Goal: Information Seeking & Learning: Learn about a topic

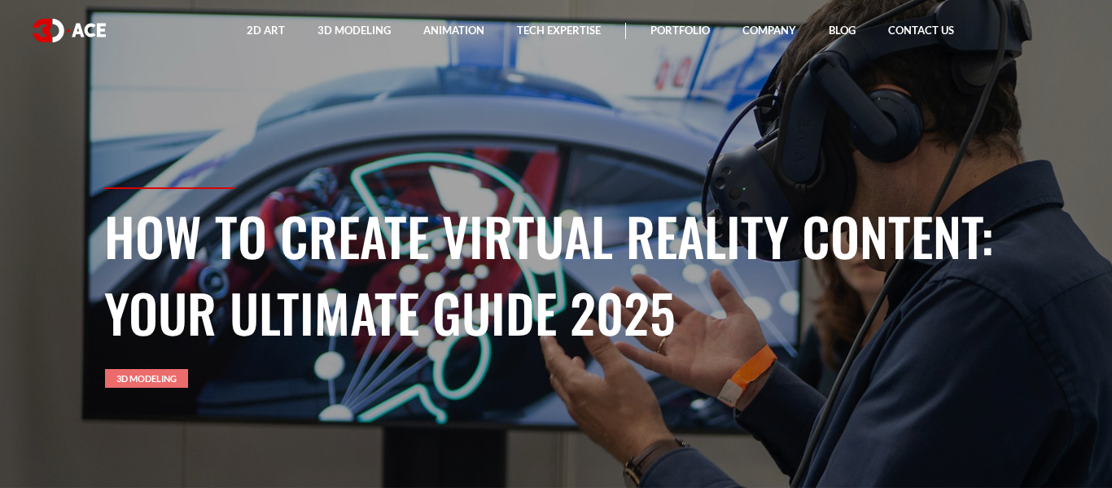
click at [164, 375] on link "3D Modeling" at bounding box center [146, 378] width 83 height 19
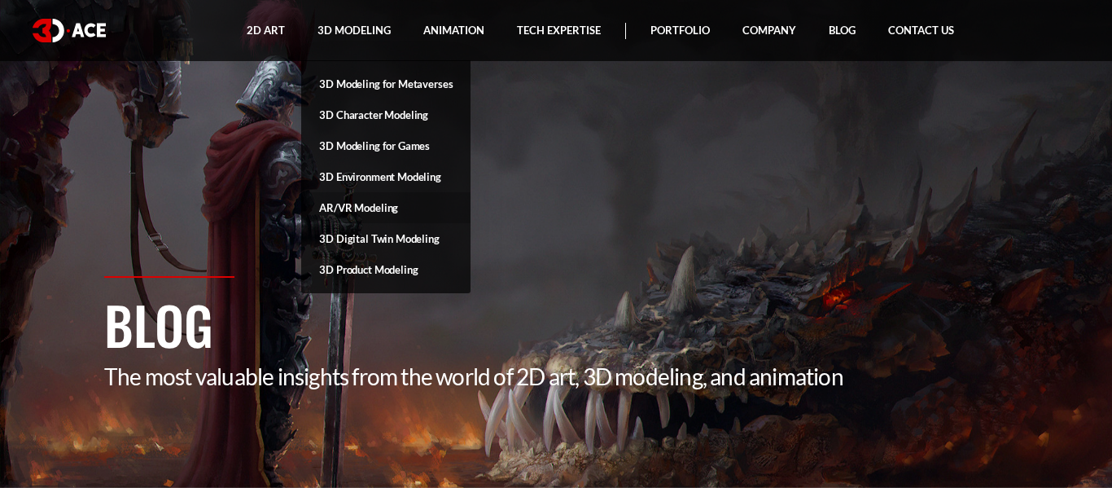
click at [369, 196] on link "AR/VR Modeling" at bounding box center [385, 207] width 169 height 31
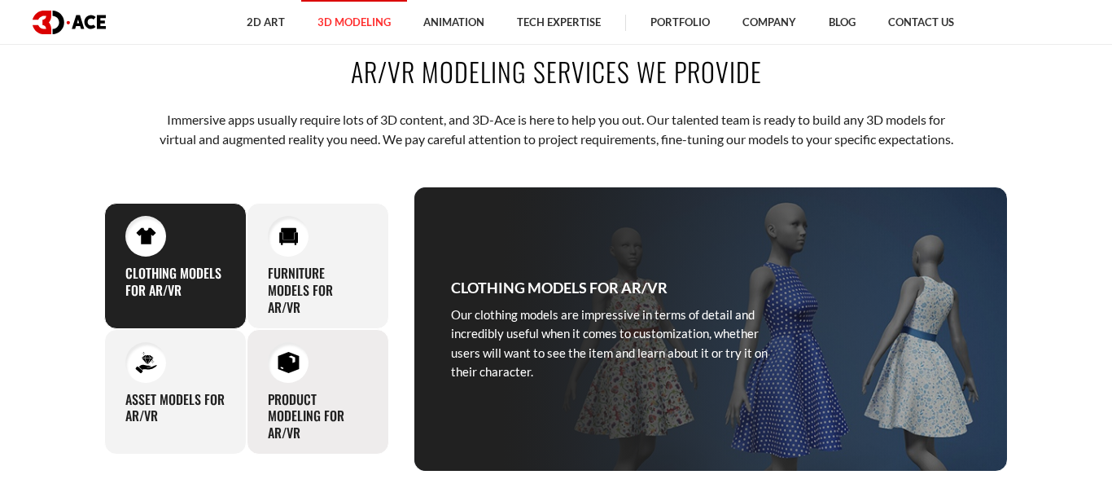
scroll to position [540, 0]
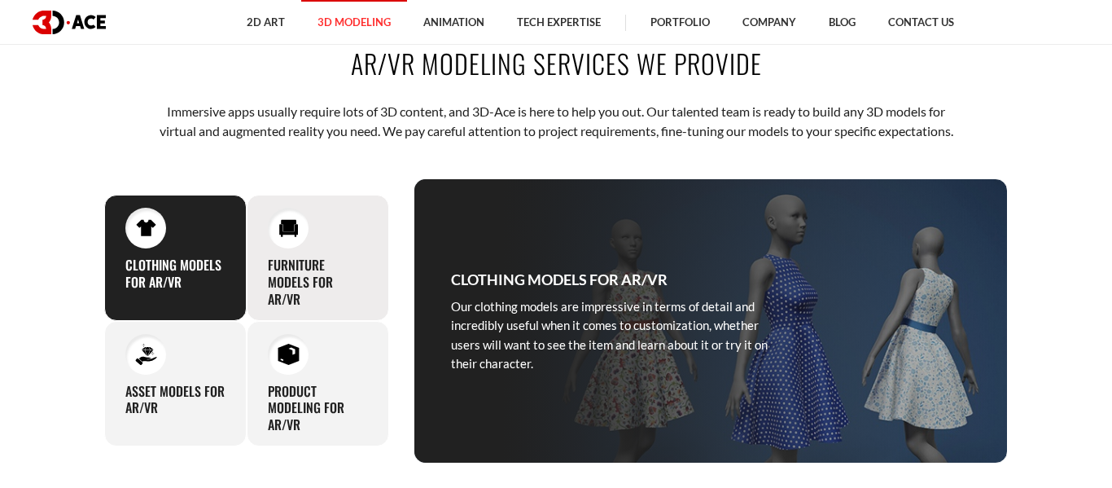
click at [292, 248] on div at bounding box center [288, 228] width 41 height 41
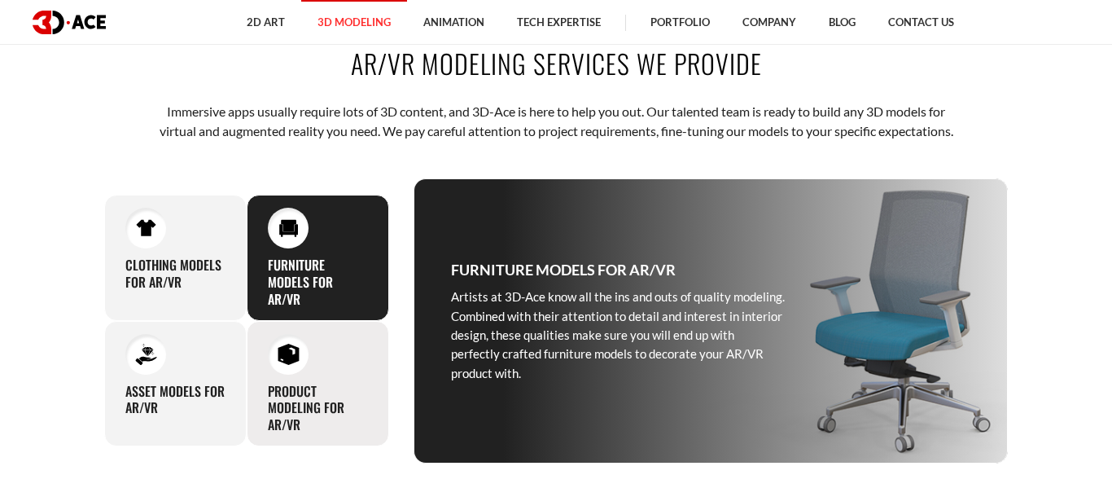
click at [291, 358] on div at bounding box center [288, 354] width 41 height 41
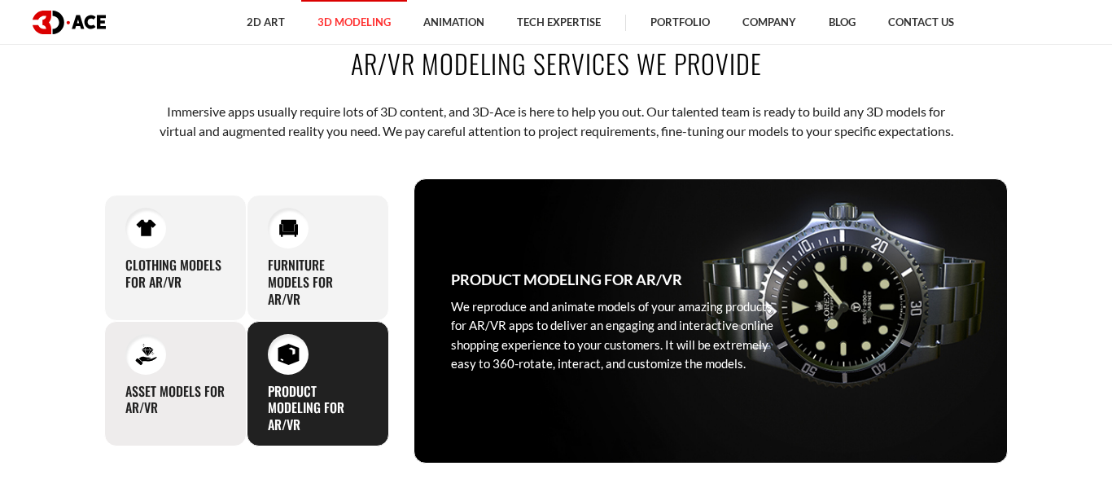
click at [190, 399] on div "Asset models for AR/VR Since we have broad experience in AR/VR-ready 3D models …" at bounding box center [175, 383] width 142 height 125
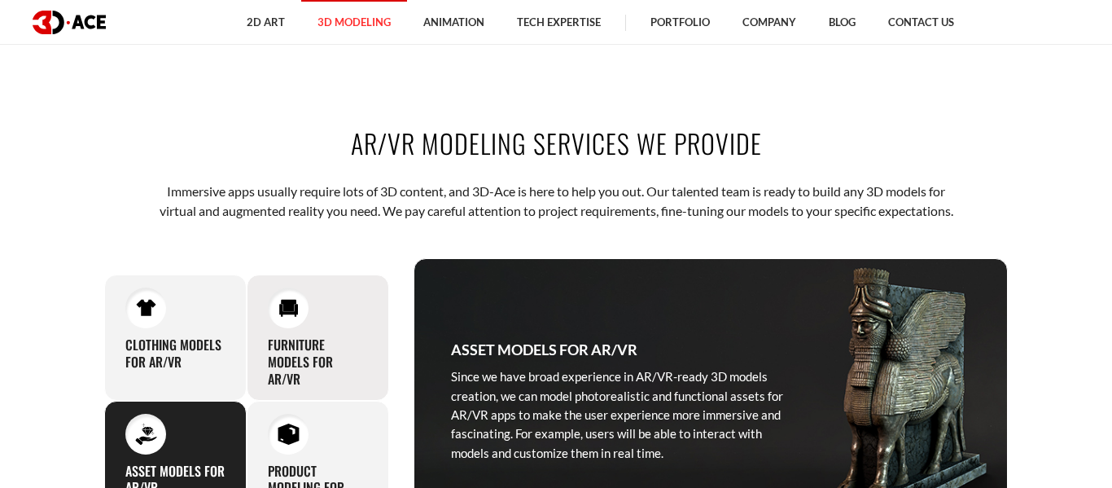
click at [310, 348] on div "Furniture models for AR/VR Artists at 3D-Ace know all the ins and outs of quali…" at bounding box center [318, 336] width 142 height 125
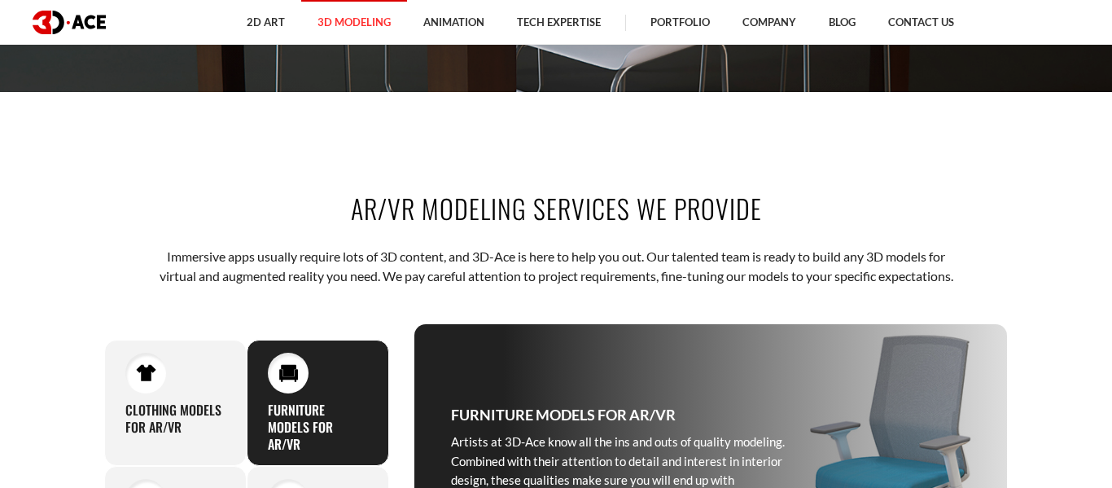
scroll to position [0, 0]
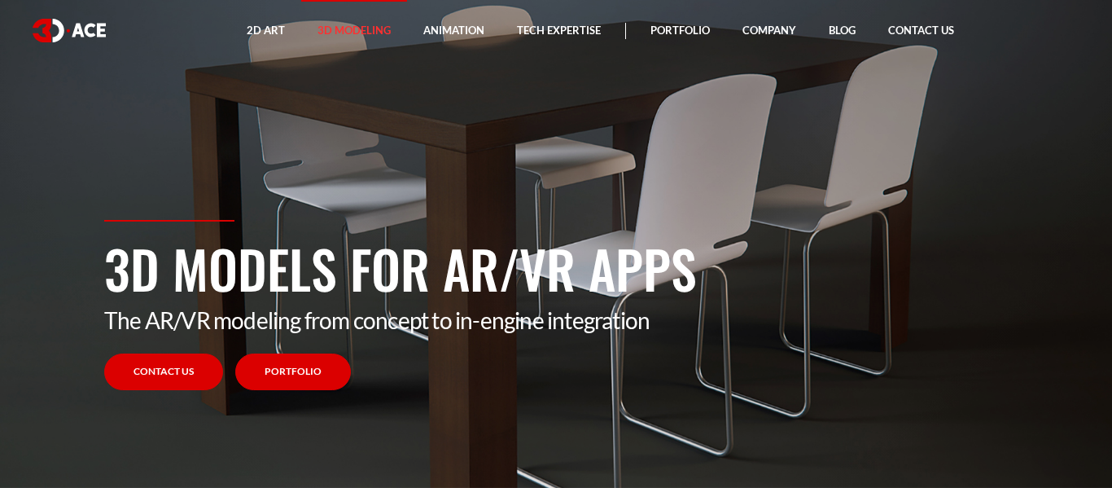
click at [276, 374] on link "Portfolio" at bounding box center [293, 371] width 116 height 37
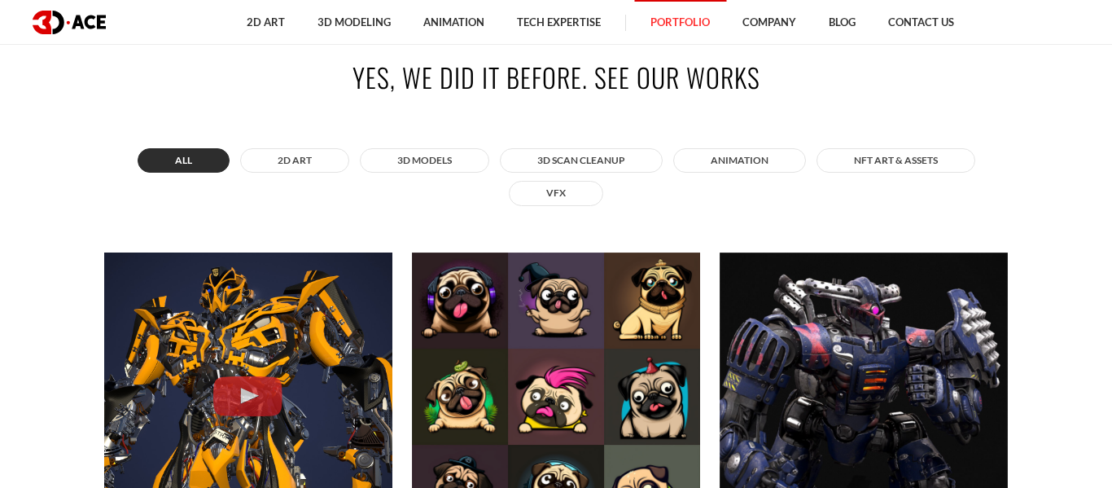
scroll to position [533, 0]
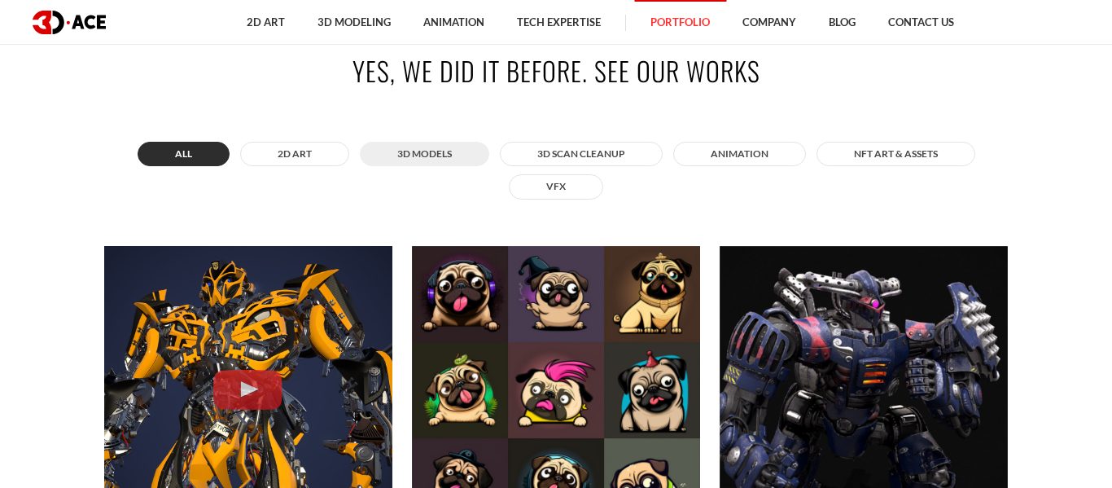
click at [456, 162] on button "3D MODELS" at bounding box center [424, 154] width 129 height 24
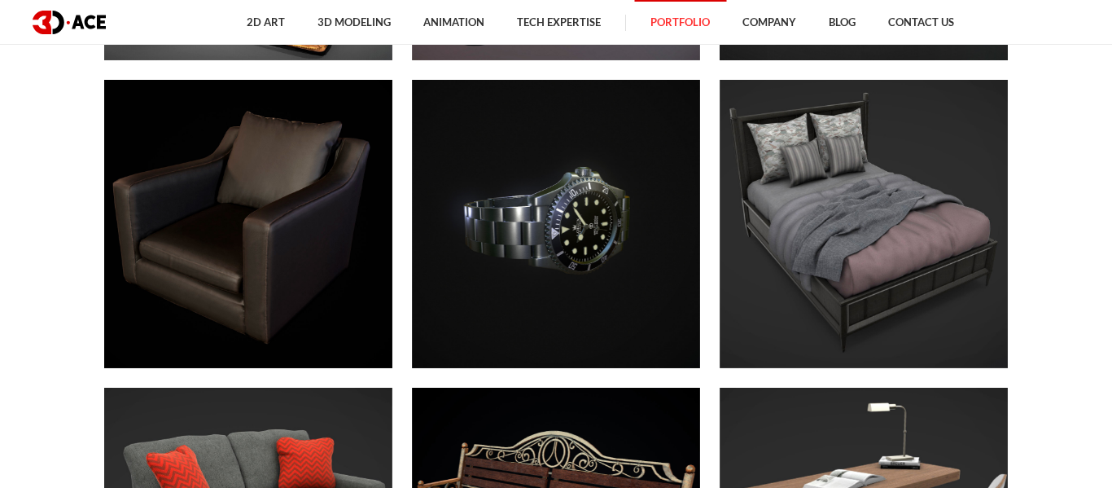
scroll to position [3869, 0]
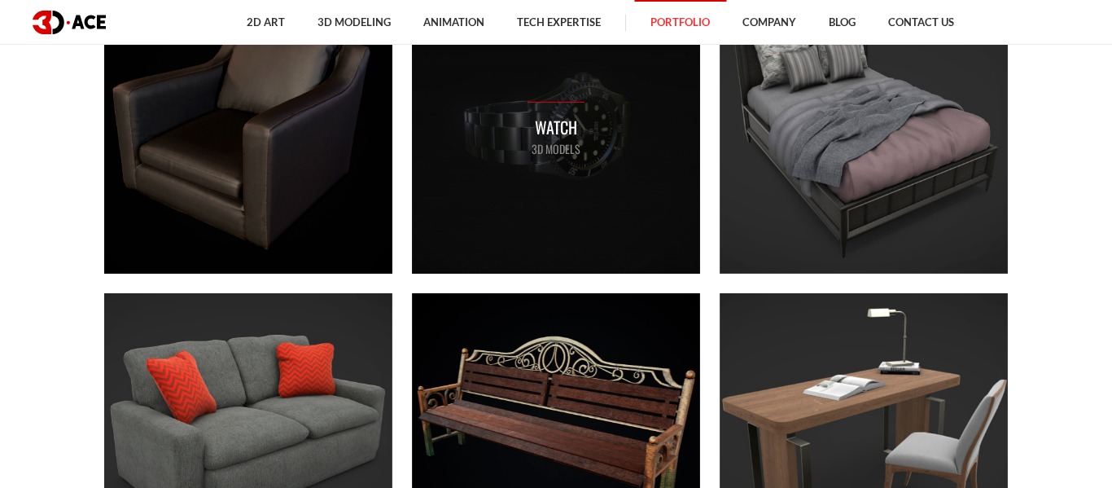
click at [488, 249] on div "Watch 3D MODELS" at bounding box center [556, 129] width 288 height 288
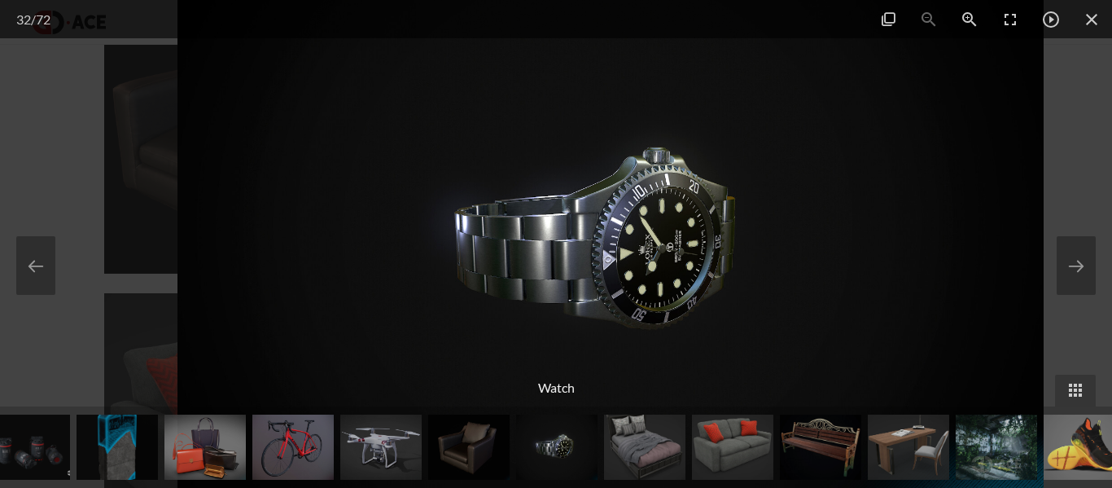
drag, startPoint x: 488, startPoint y: 249, endPoint x: 543, endPoint y: 261, distance: 55.9
click at [543, 261] on img at bounding box center [610, 244] width 867 height 488
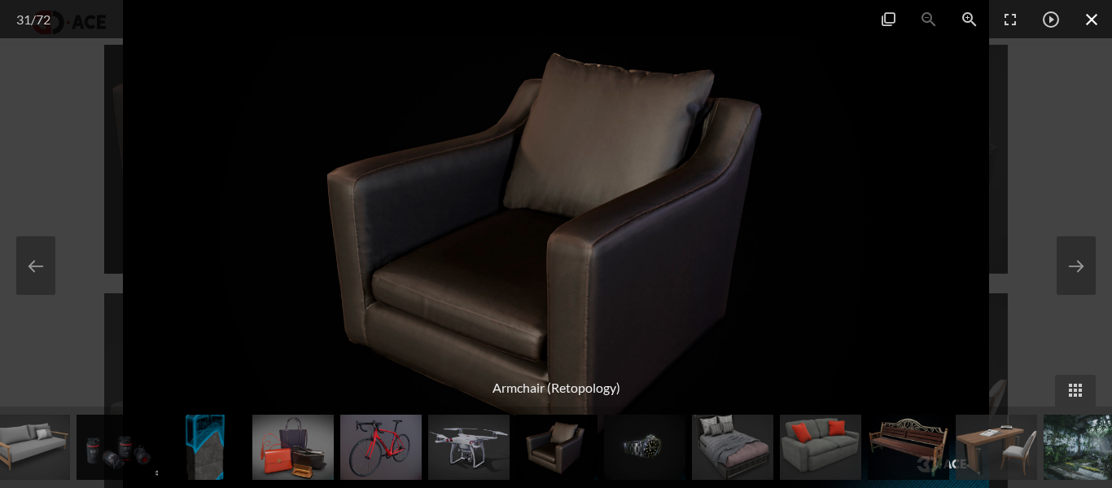
click at [1083, 11] on span at bounding box center [1091, 19] width 41 height 38
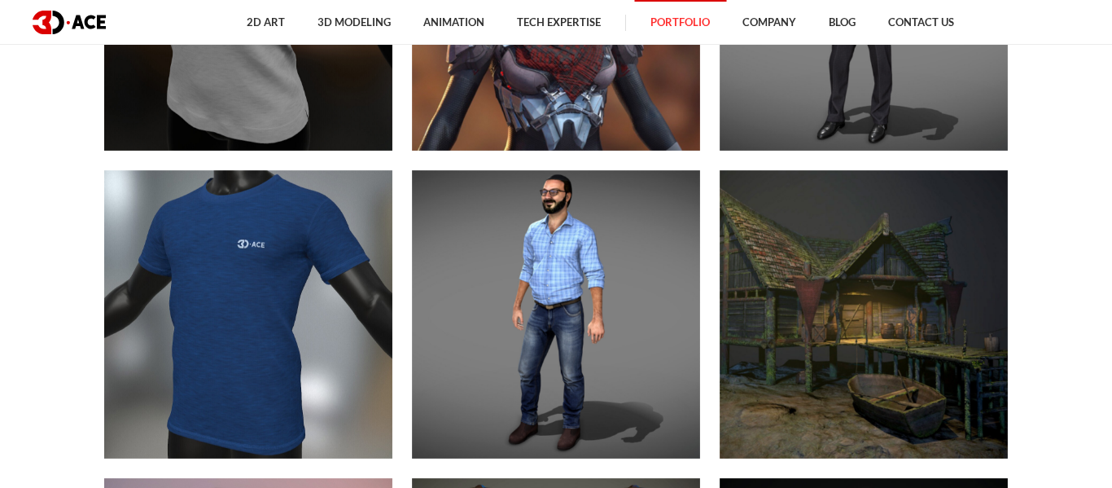
scroll to position [6767, 0]
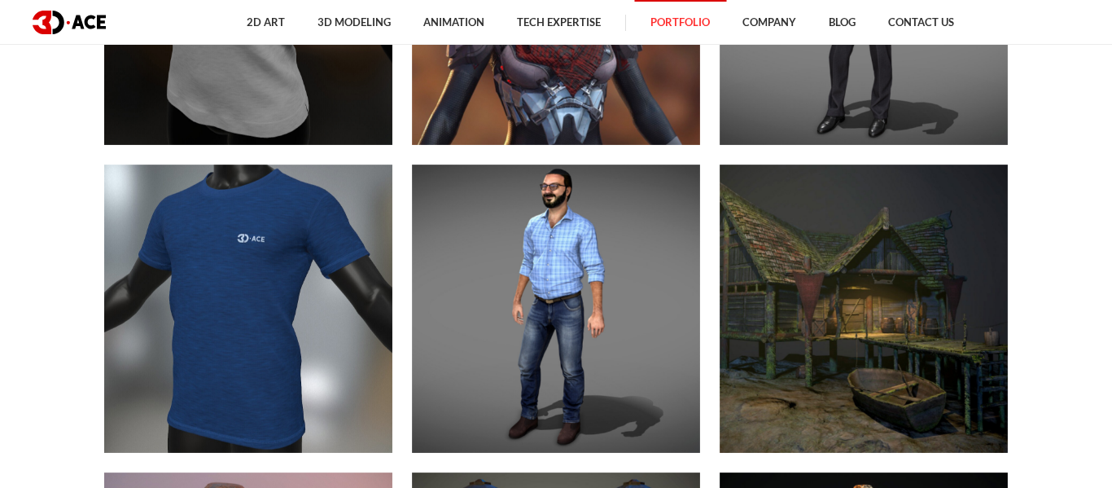
click at [956, 122] on div "Male character 2 3D MODELS" at bounding box center [863, 1] width 288 height 288
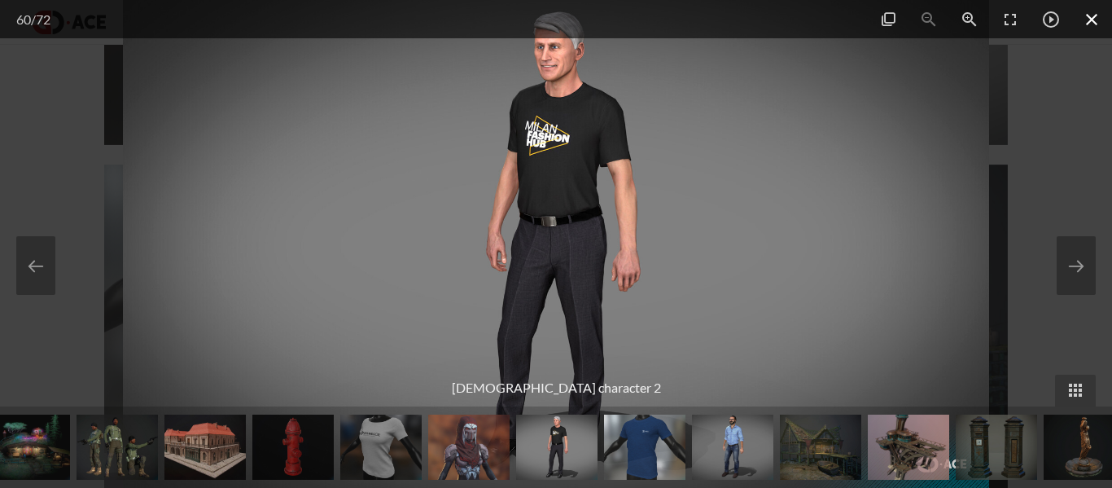
click at [1096, 24] on span at bounding box center [1091, 19] width 41 height 38
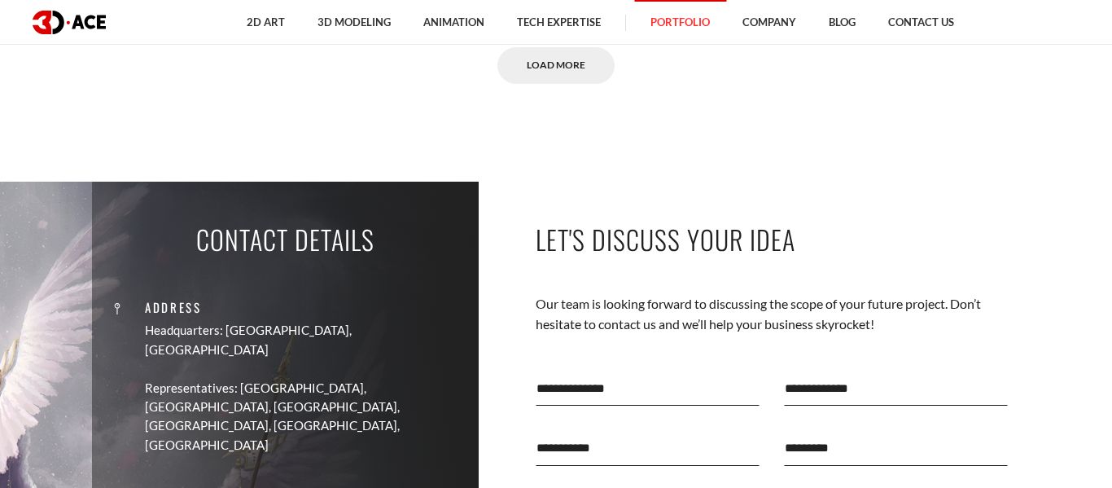
scroll to position [8142, 0]
